Goal: Task Accomplishment & Management: Manage account settings

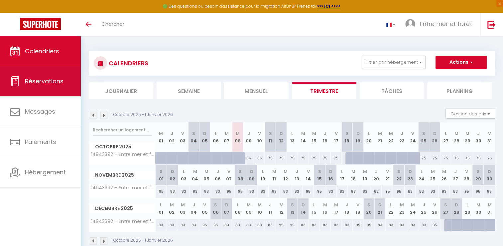
click at [41, 84] on span "Réservations" at bounding box center [44, 81] width 39 height 8
select select "not_cancelled"
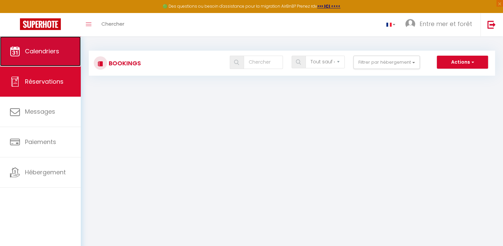
click at [67, 54] on link "Calendriers" at bounding box center [40, 51] width 81 height 30
